Goal: Task Accomplishment & Management: Use online tool/utility

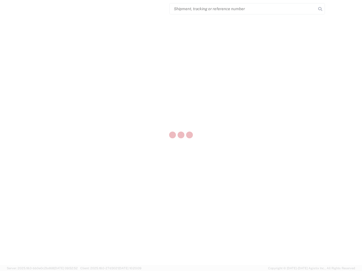
select select "US"
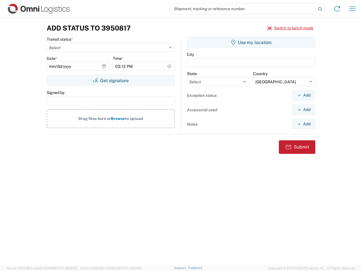
click at [243, 9] on input "search" at bounding box center [242, 8] width 146 height 11
click at [320, 9] on icon at bounding box center [320, 9] width 8 height 8
click at [337, 9] on icon at bounding box center [336, 8] width 9 height 9
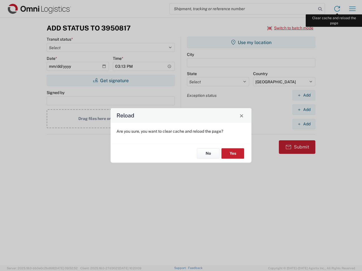
click at [352, 9] on div "Reload Are you sure, you want to clear cache and reload the page? No Yes" at bounding box center [181, 135] width 362 height 271
click at [290, 28] on div "Reload Are you sure, you want to clear cache and reload the page? No Yes" at bounding box center [181, 135] width 362 height 271
click at [110, 81] on div "Reload Are you sure, you want to clear cache and reload the page? No Yes" at bounding box center [181, 135] width 362 height 271
click at [251, 42] on div "Reload Are you sure, you want to clear cache and reload the page? No Yes" at bounding box center [181, 135] width 362 height 271
click at [303, 95] on div "Reload Are you sure, you want to clear cache and reload the page? No Yes" at bounding box center [181, 135] width 362 height 271
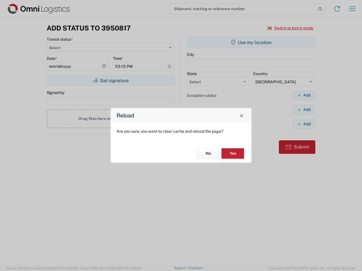
click at [303, 110] on div "Reload Are you sure, you want to clear cache and reload the page? No Yes" at bounding box center [181, 135] width 362 height 271
click at [303, 124] on div "Reload Are you sure, you want to clear cache and reload the page? No Yes" at bounding box center [181, 135] width 362 height 271
